Goal: Information Seeking & Learning: Learn about a topic

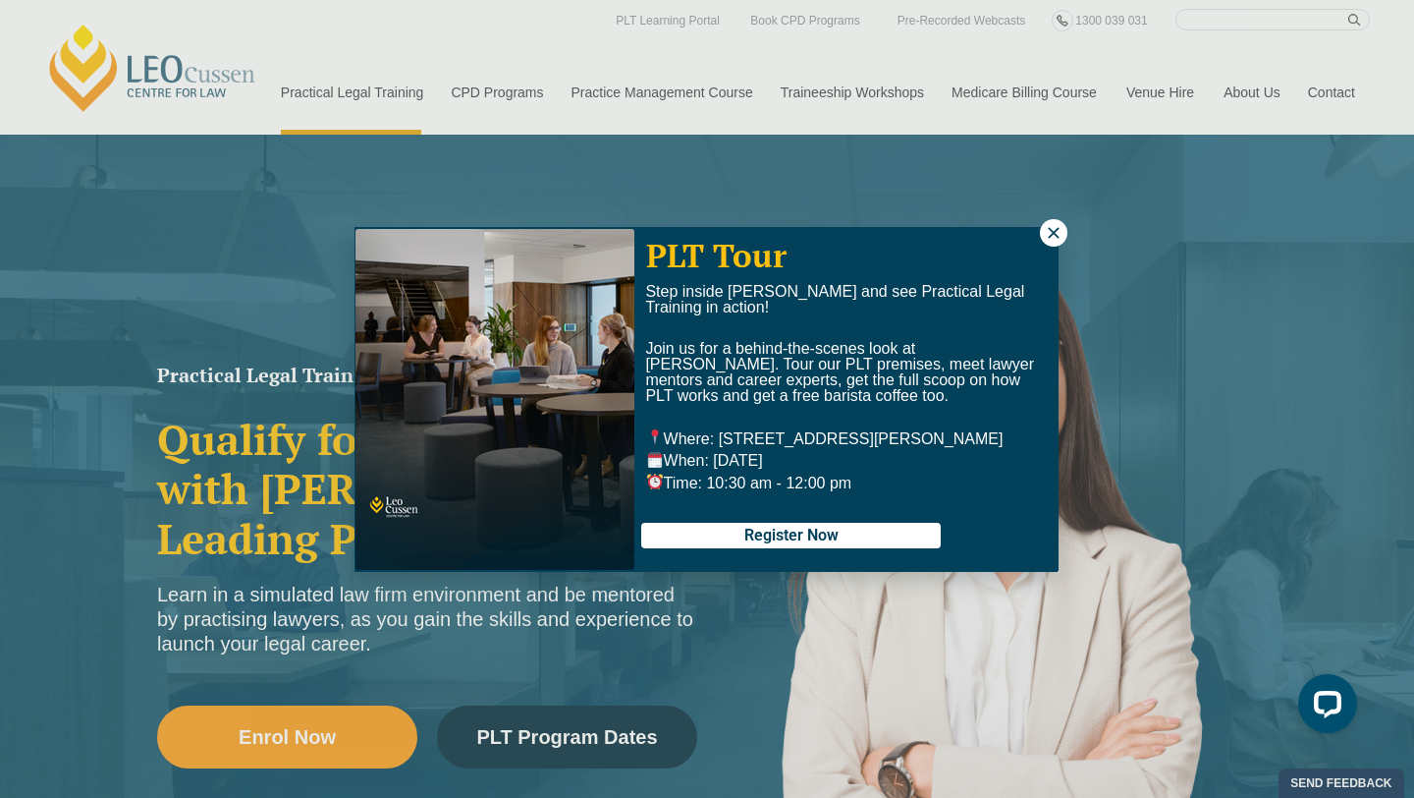
click at [1060, 244] on button at bounding box center [1054, 233] width 28 height 28
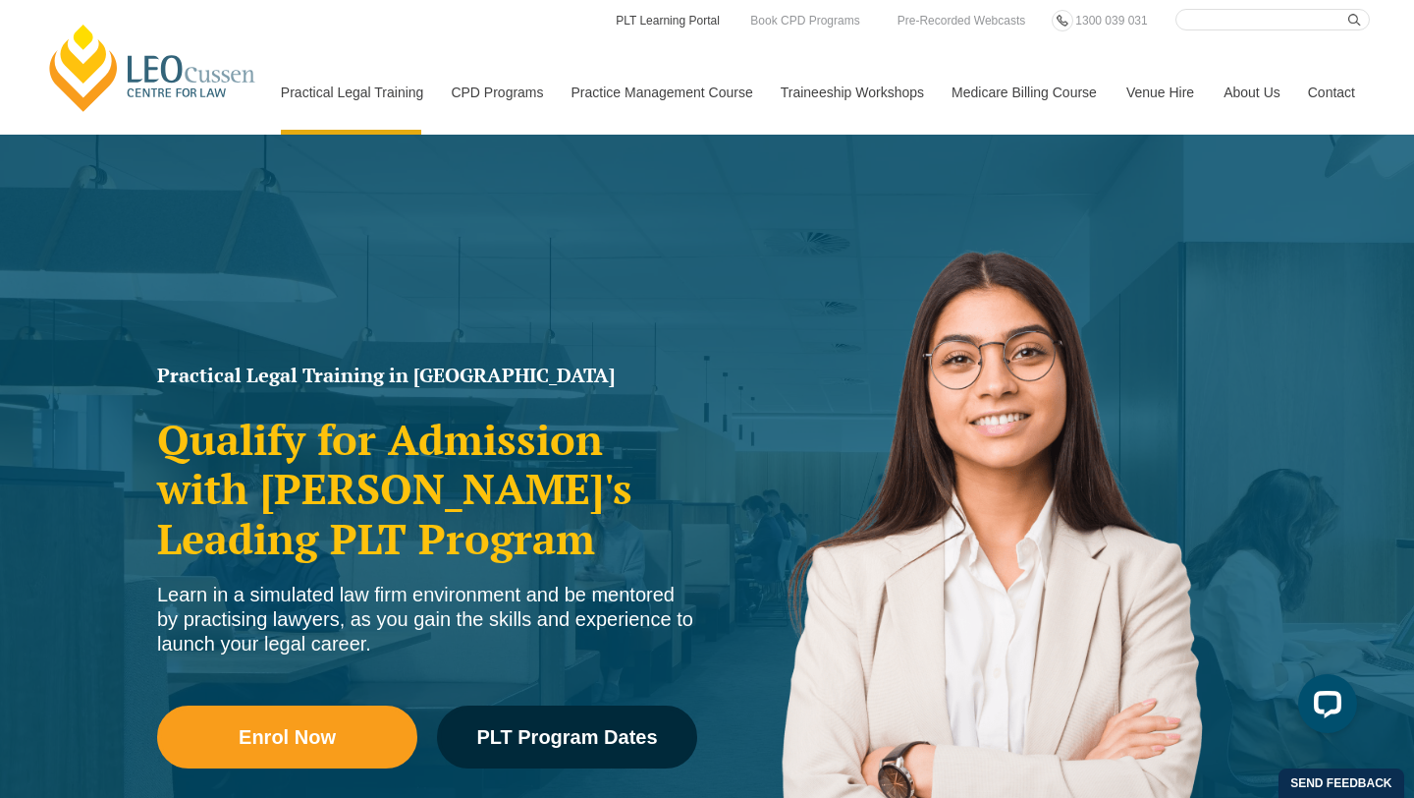
click at [688, 15] on link "PLT Learning Portal" at bounding box center [668, 21] width 108 height 22
